Goal: Task Accomplishment & Management: Use online tool/utility

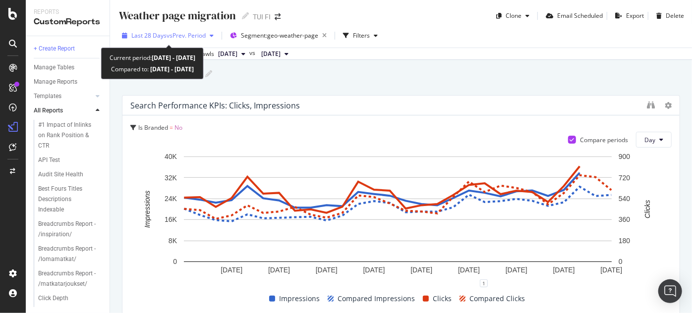
click at [216, 36] on div "button" at bounding box center [212, 36] width 12 height 6
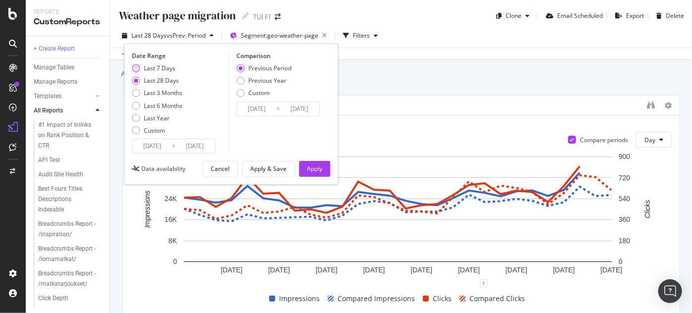
click at [170, 65] on div "Last 7 Days" at bounding box center [160, 68] width 32 height 8
type input "2025/09/17"
type input "2025/09/10"
type input "2025/09/16"
click at [322, 167] on div "Apply" at bounding box center [314, 168] width 15 height 8
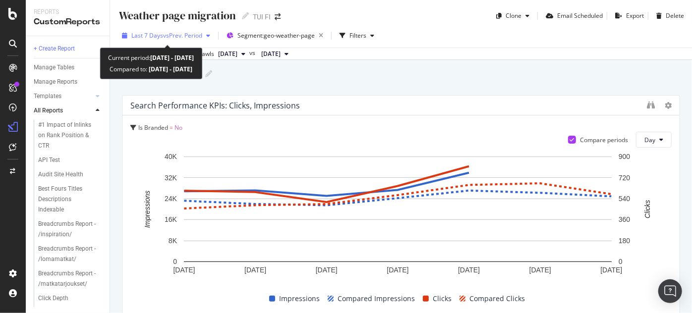
click at [205, 34] on div "button" at bounding box center [208, 36] width 12 height 6
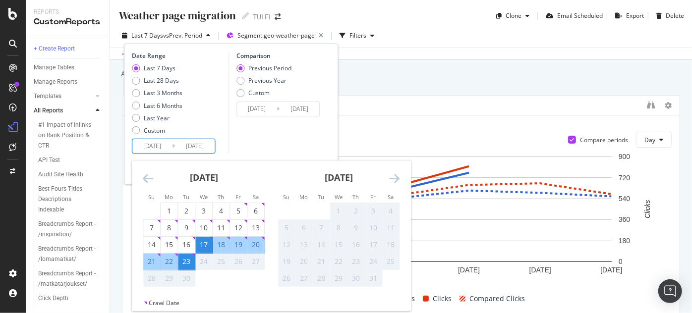
click at [165, 145] on input "2025/09/17" at bounding box center [152, 146] width 40 height 14
click at [169, 245] on div "15" at bounding box center [169, 245] width 17 height 10
type input "2025/09/15"
type input "2025/09/06"
type input "2025/09/14"
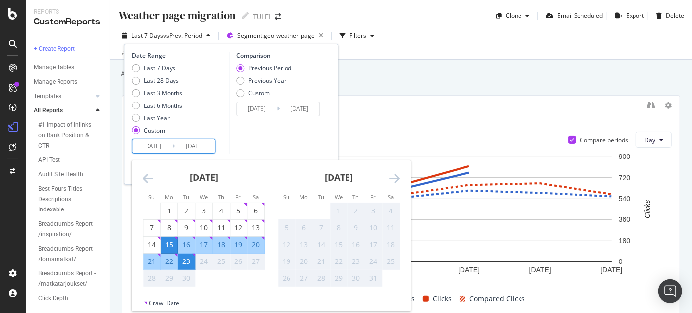
click at [186, 260] on div "23" at bounding box center [186, 262] width 17 height 10
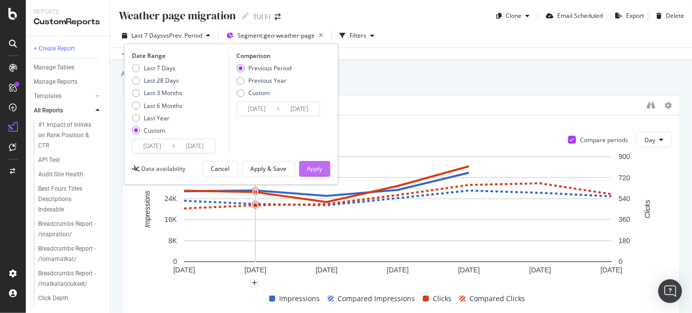
click at [311, 161] on div "Apply" at bounding box center [314, 168] width 15 height 15
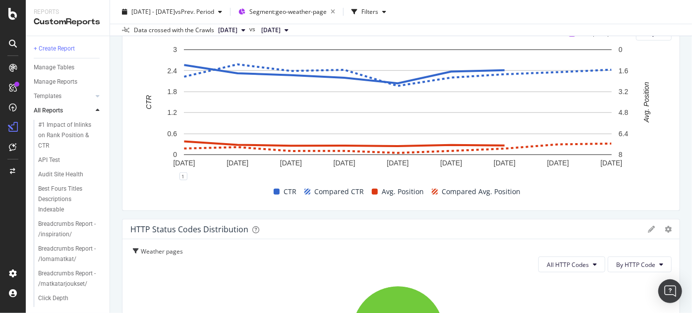
scroll to position [440, 0]
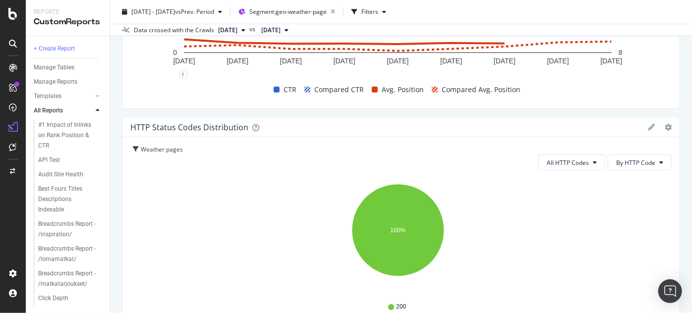
drag, startPoint x: 683, startPoint y: 61, endPoint x: 689, endPoint y: 55, distance: 8.4
click at [689, 55] on div "Weather page migration Weather page migration TUI FI Clone Email Scheduled Expo…" at bounding box center [401, 156] width 582 height 313
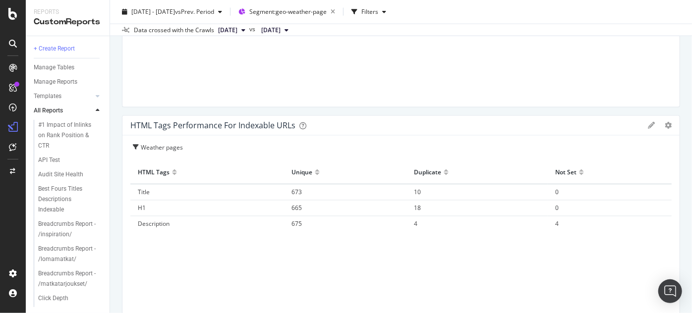
scroll to position [926, 0]
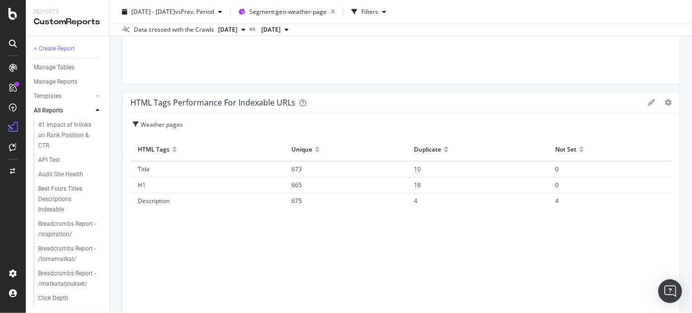
click at [647, 103] on icon at bounding box center [650, 103] width 7 height 7
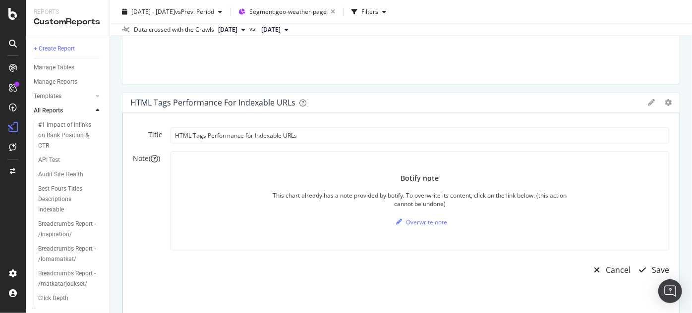
click at [647, 103] on icon at bounding box center [650, 103] width 7 height 7
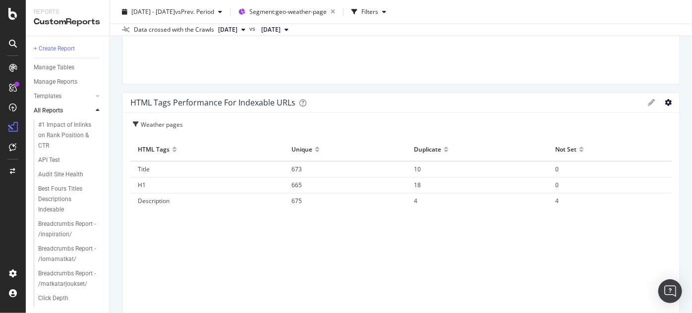
click at [664, 105] on icon "gear" at bounding box center [667, 103] width 7 height 7
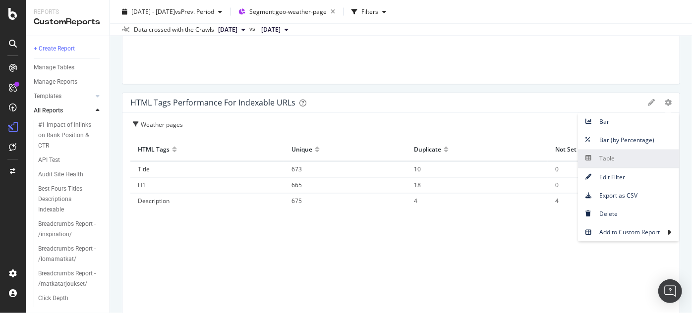
click at [626, 157] on span "Table" at bounding box center [628, 158] width 101 height 13
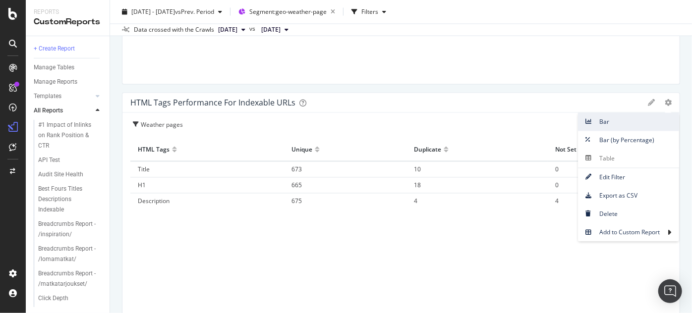
click at [593, 120] on span "Bar" at bounding box center [628, 121] width 101 height 13
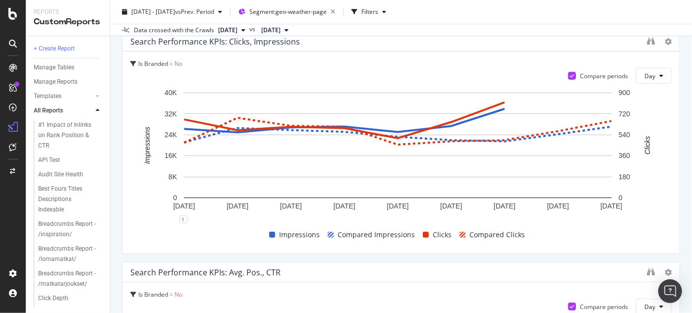
scroll to position [0, 0]
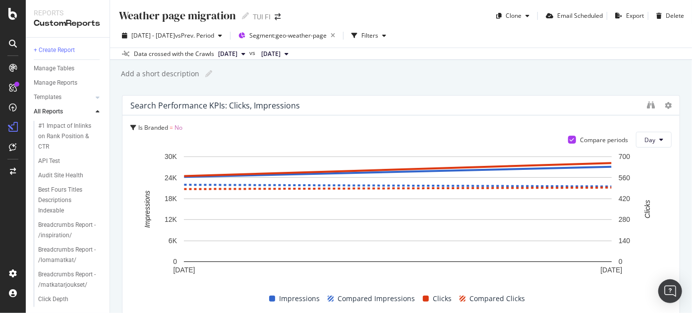
scroll to position [1864, 0]
